Goal: Navigation & Orientation: Find specific page/section

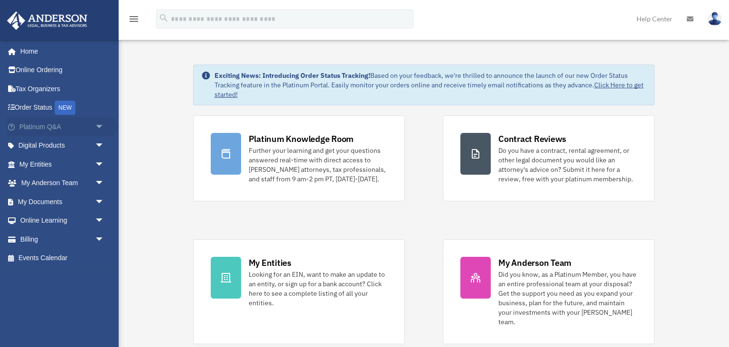
click at [69, 128] on link "Platinum Q&A arrow_drop_down" at bounding box center [63, 126] width 112 height 19
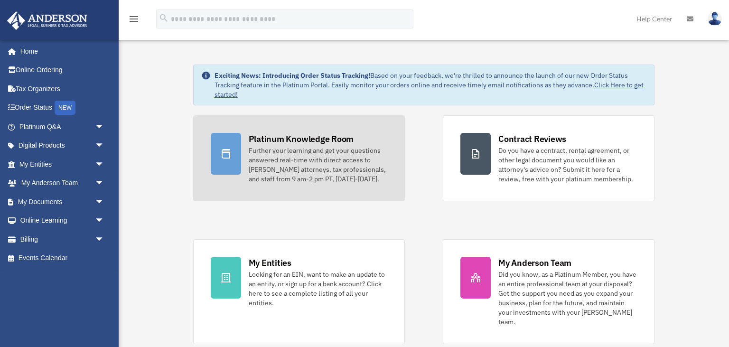
click at [299, 175] on div "Further your learning and get your questions answered real-time with direct acc…" at bounding box center [318, 165] width 139 height 38
click at [328, 165] on div "Further your learning and get your questions answered real-time with direct acc…" at bounding box center [318, 165] width 139 height 38
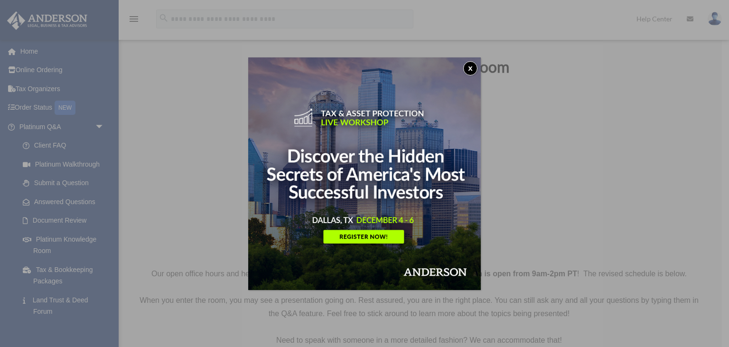
click at [472, 64] on button "x" at bounding box center [470, 68] width 14 height 14
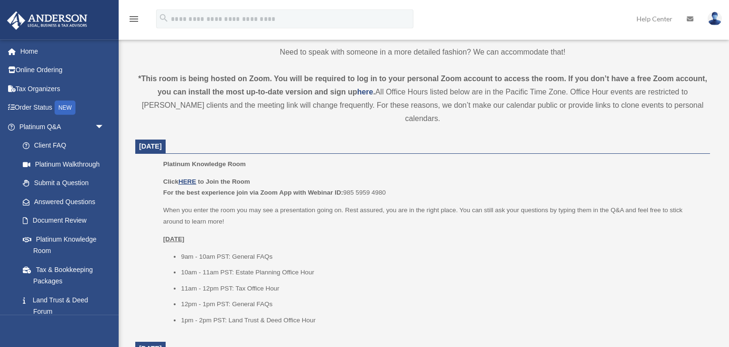
scroll to position [290, 0]
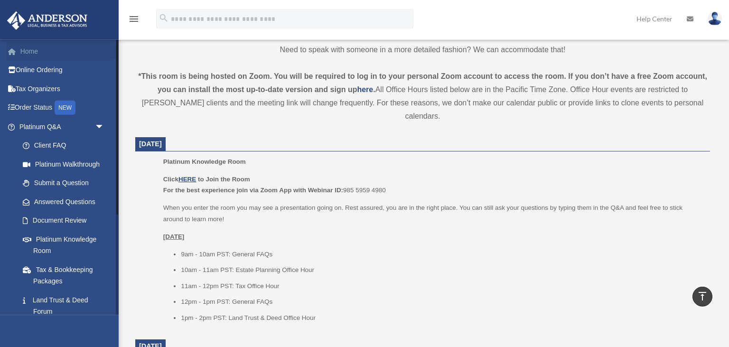
click at [52, 47] on link "Home" at bounding box center [63, 51] width 112 height 19
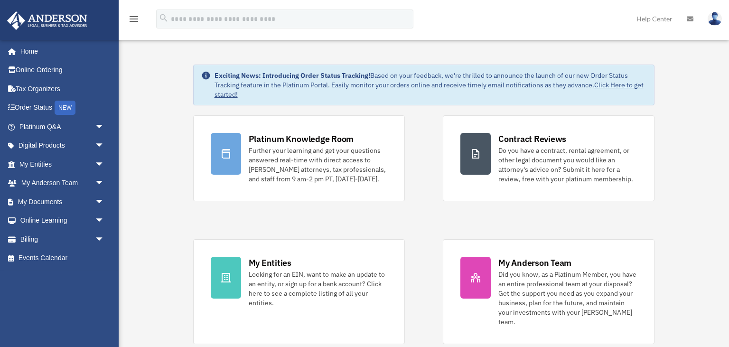
drag, startPoint x: 424, startPoint y: 225, endPoint x: 432, endPoint y: 177, distance: 48.1
click at [432, 177] on div "Platinum Knowledge Room Further your learning and get your questions answered r…" at bounding box center [424, 229] width 462 height 229
click at [432, 205] on div "Platinum Knowledge Room Further your learning and get your questions answered r…" at bounding box center [424, 229] width 462 height 229
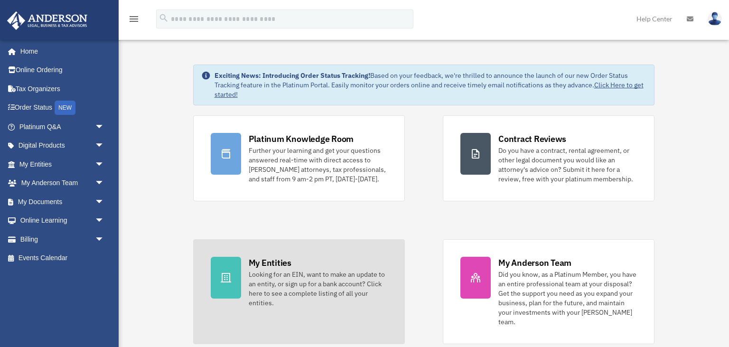
click at [288, 280] on div "Looking for an EIN, want to make an update to an entity, or sign up for a bank …" at bounding box center [318, 289] width 139 height 38
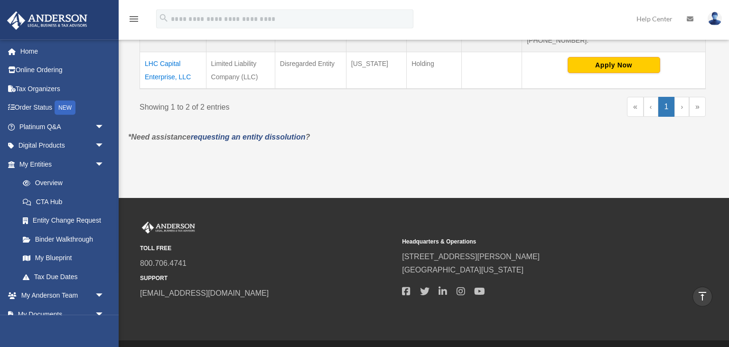
scroll to position [97, 0]
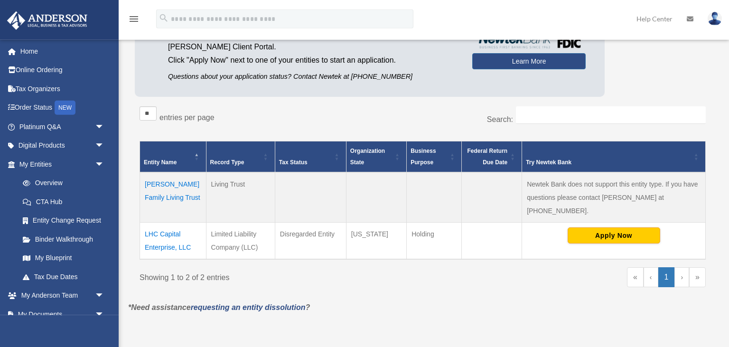
click at [166, 236] on td "LHC Capital Enterprise, LLC" at bounding box center [173, 241] width 66 height 37
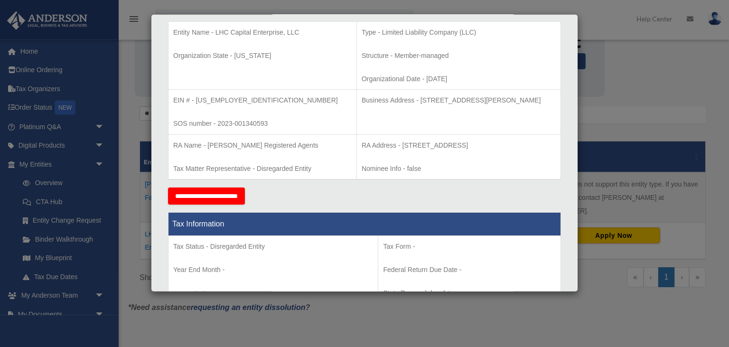
scroll to position [0, 0]
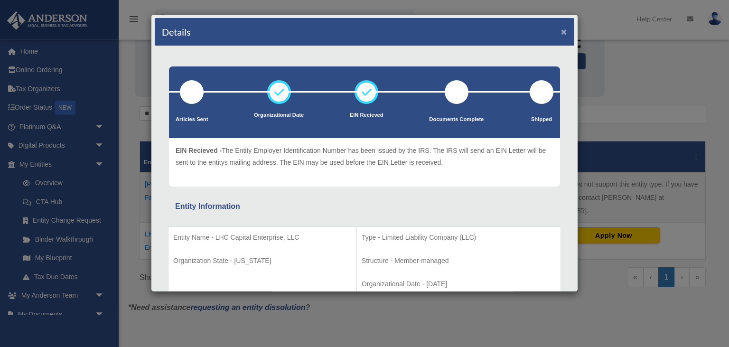
click at [562, 30] on button "×" at bounding box center [564, 32] width 6 height 10
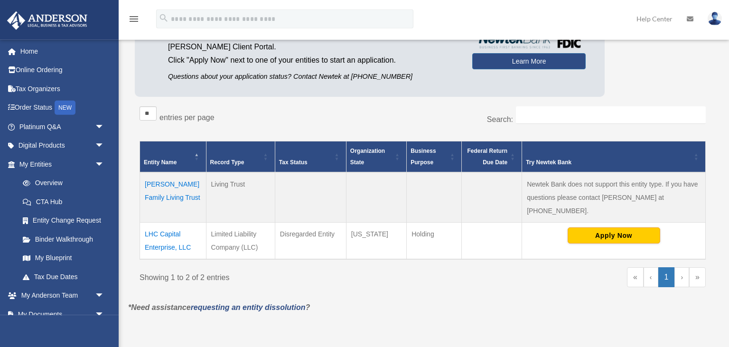
click at [167, 196] on td "Castro Family Living Trust" at bounding box center [173, 197] width 66 height 50
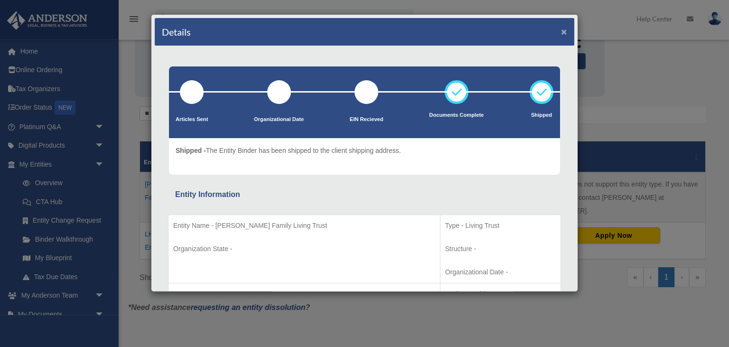
click at [565, 30] on button "×" at bounding box center [564, 32] width 6 height 10
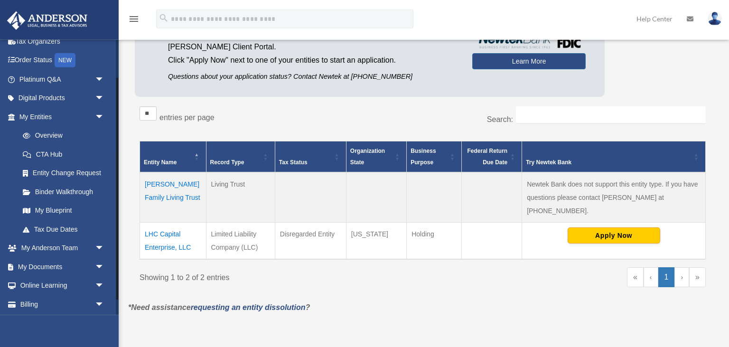
scroll to position [66, 0]
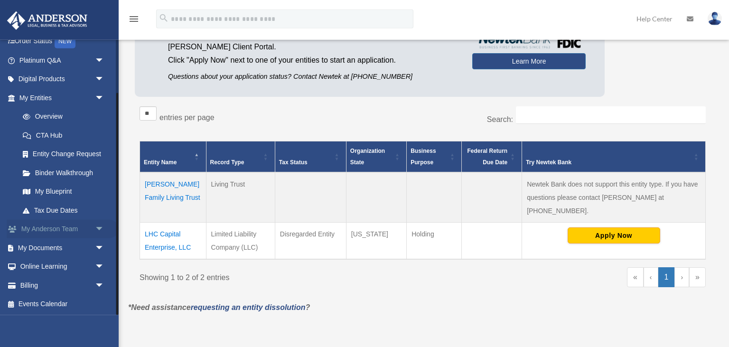
click at [72, 228] on link "My Anderson Team arrow_drop_down" at bounding box center [63, 229] width 112 height 19
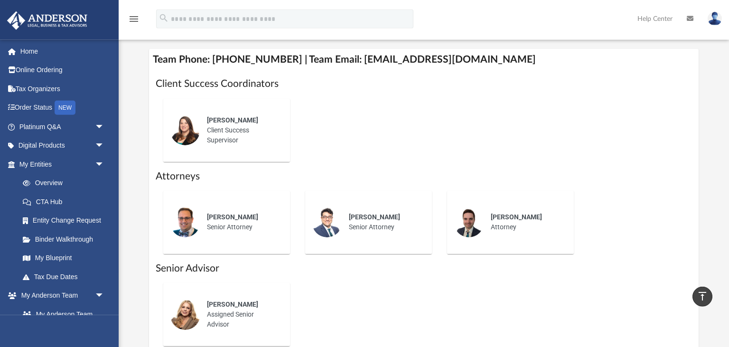
scroll to position [376, 0]
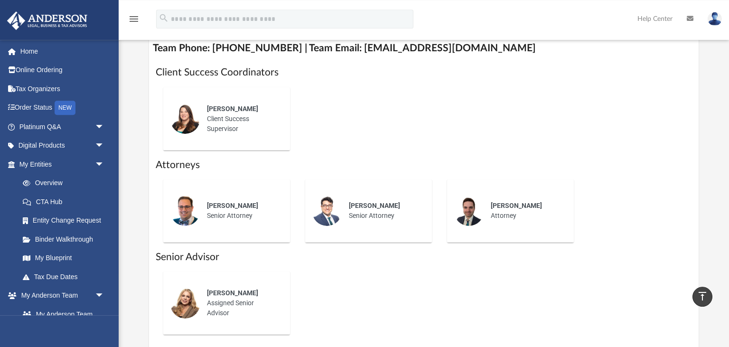
click at [215, 128] on div "Alisha Basom Client Success Supervisor" at bounding box center [241, 118] width 83 height 43
click at [77, 278] on link "Tax Due Dates" at bounding box center [65, 276] width 105 height 19
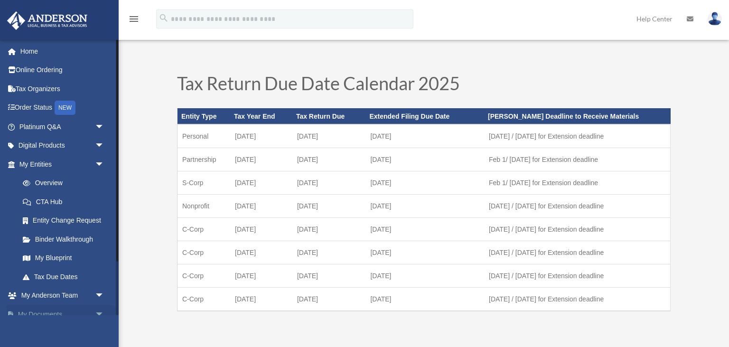
click at [62, 309] on link "My Documents arrow_drop_down" at bounding box center [63, 314] width 112 height 19
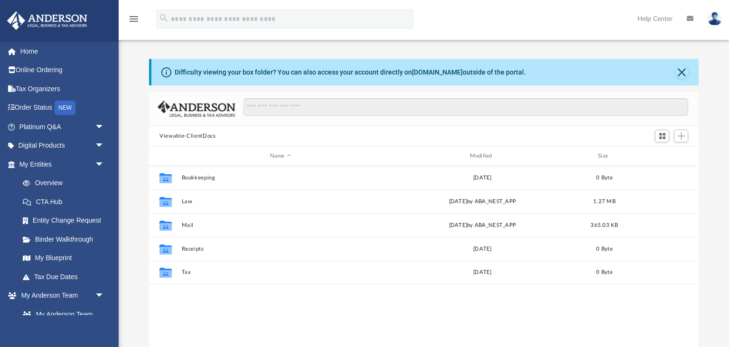
scroll to position [215, 549]
click at [80, 238] on link "Binder Walkthrough" at bounding box center [65, 239] width 105 height 19
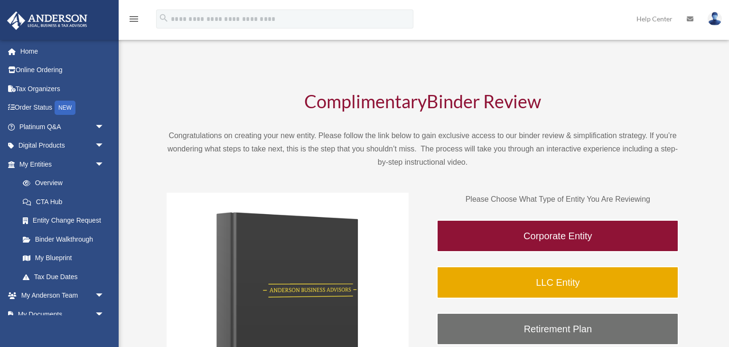
click at [80, 238] on link "Binder Walkthrough" at bounding box center [63, 239] width 101 height 19
click at [34, 96] on link "Tax Organizers" at bounding box center [63, 88] width 112 height 19
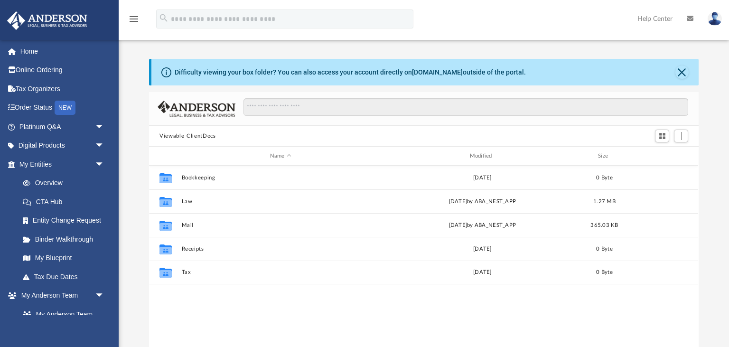
scroll to position [215, 549]
click at [65, 126] on link "Platinum Q&A arrow_drop_down" at bounding box center [63, 126] width 112 height 19
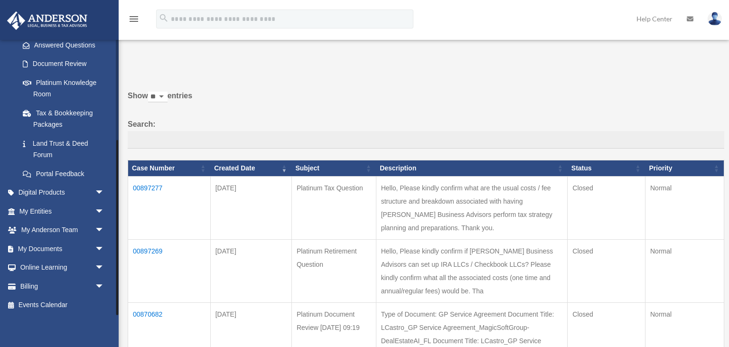
scroll to position [158, 0]
click at [84, 282] on link "Billing arrow_drop_down" at bounding box center [63, 285] width 112 height 19
